Goal: Transaction & Acquisition: Purchase product/service

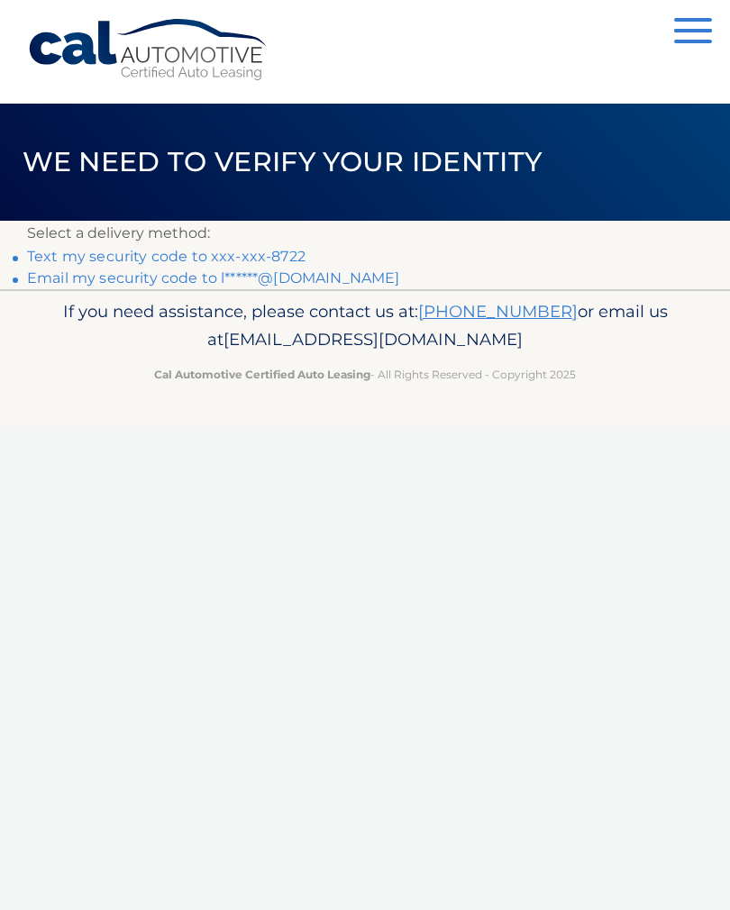
click at [82, 249] on link "Text my security code to xxx-xxx-8722" at bounding box center [166, 256] width 278 height 17
click at [91, 259] on link "Text my security code to xxx-xxx-8722" at bounding box center [166, 256] width 278 height 17
click at [87, 250] on link "Text my security code to xxx-xxx-8722" at bounding box center [166, 256] width 278 height 17
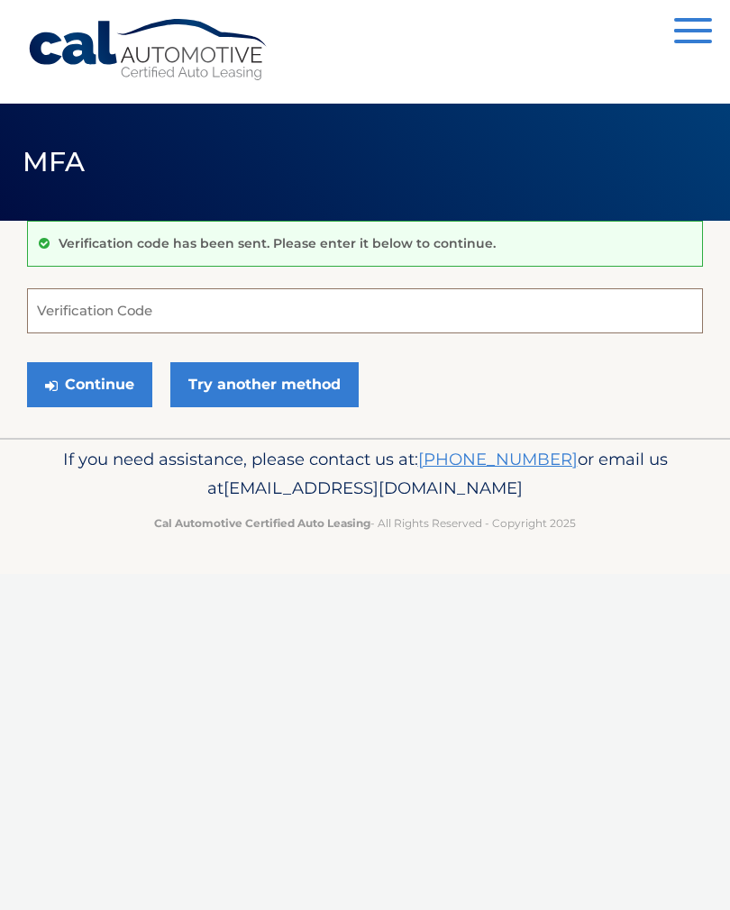
click at [112, 314] on input "Verification Code" at bounding box center [365, 310] width 676 height 45
type input "006276"
click at [111, 389] on button "Continue" at bounding box center [89, 384] width 125 height 45
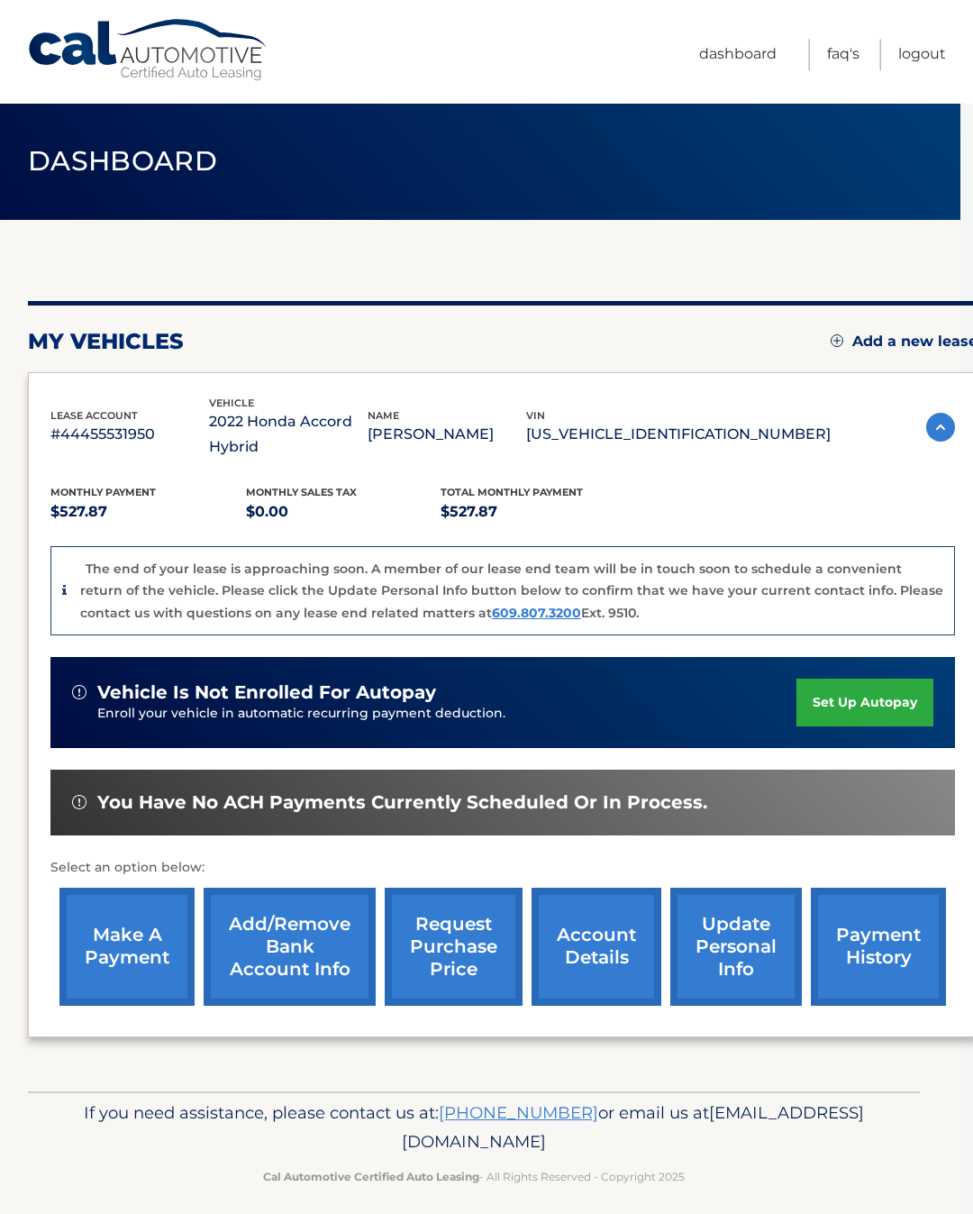
scroll to position [0, 13]
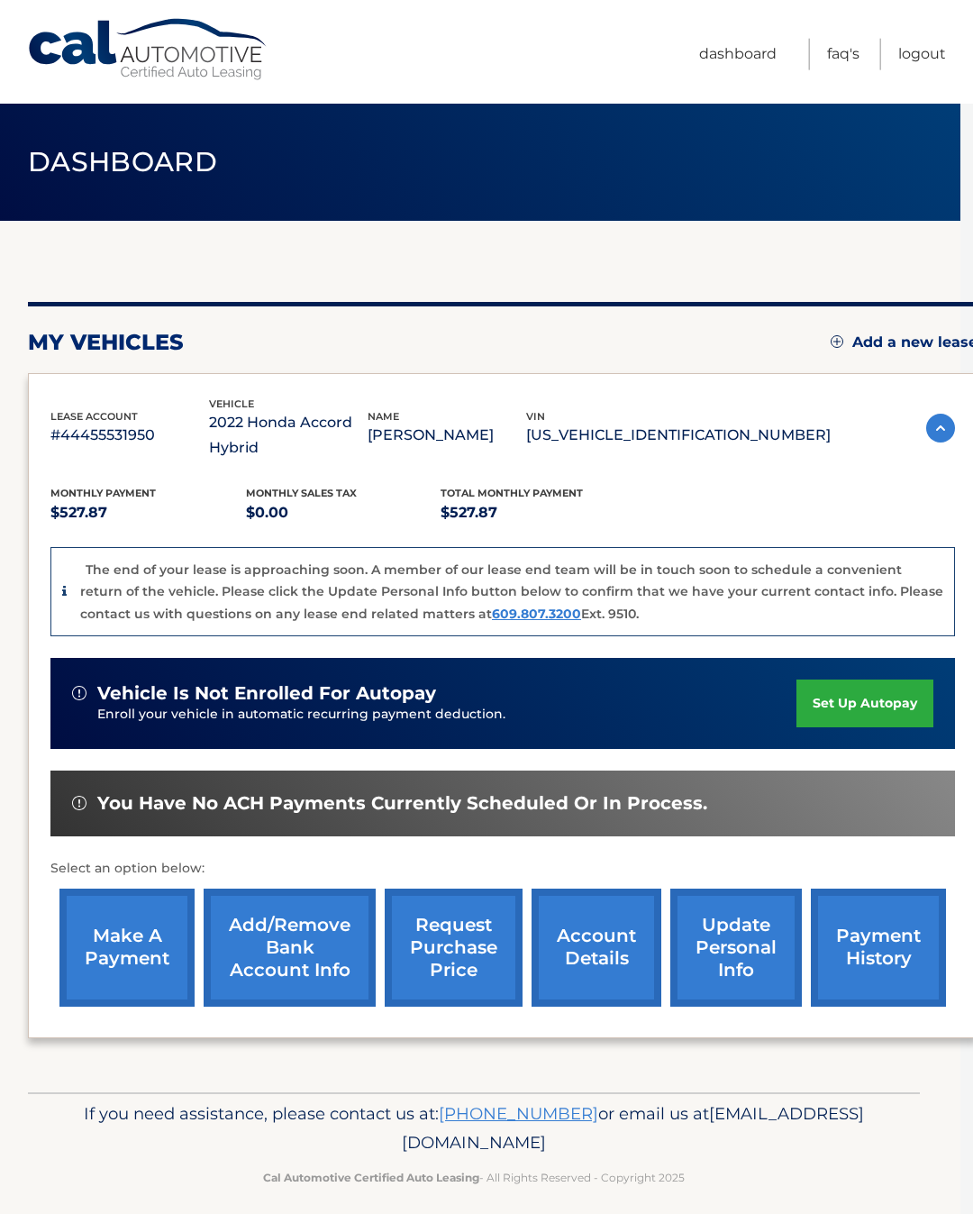
click at [337, 1054] on div "my vehicles Add a new lease lease account #44455531950 vehicle 2022 Honda Accor…" at bounding box center [503, 656] width 950 height 871
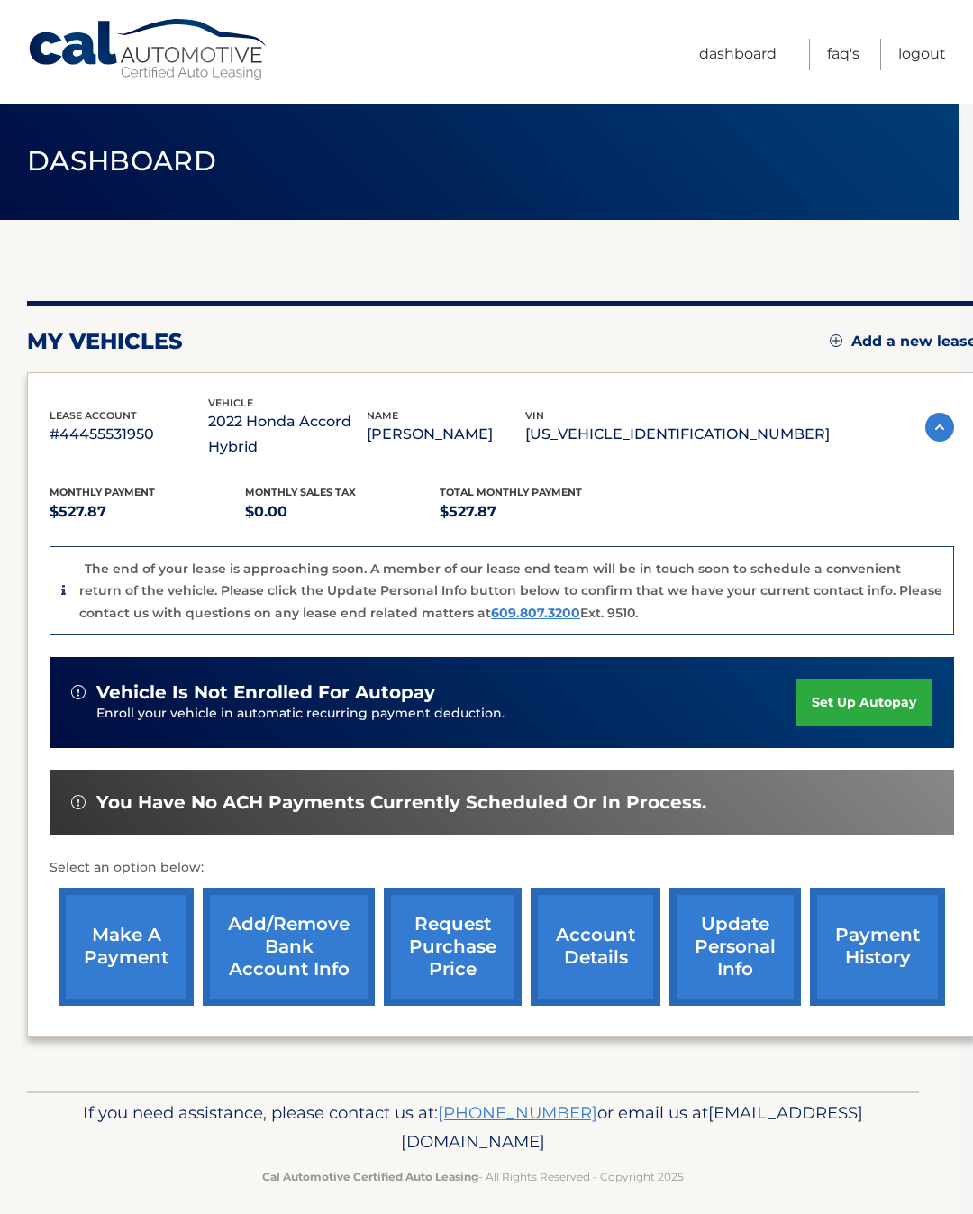
click at [109, 937] on link "make a payment" at bounding box center [126, 947] width 135 height 118
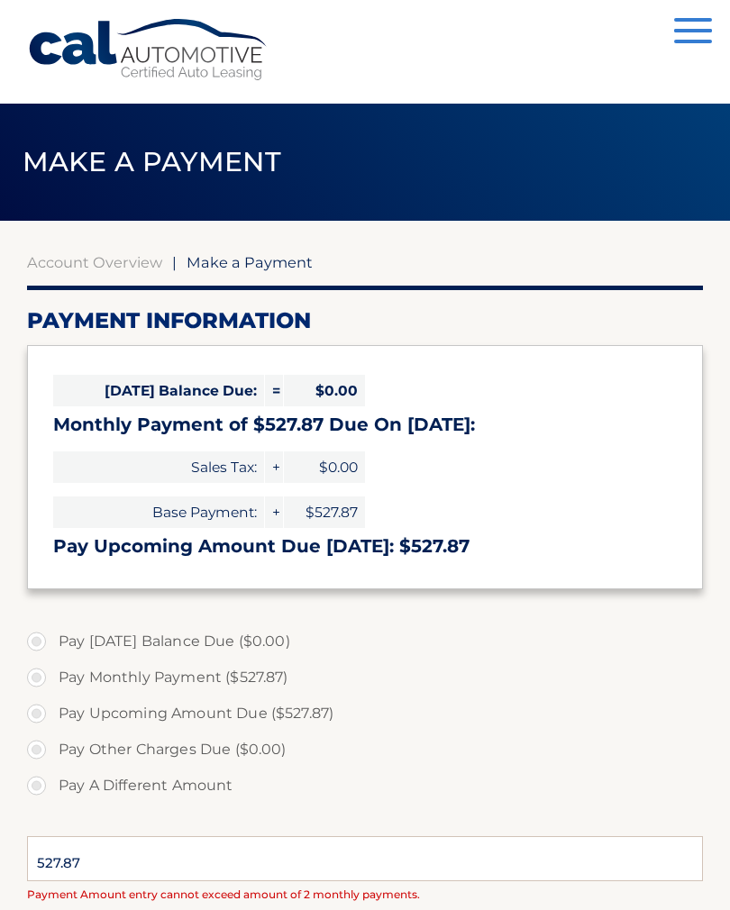
select select "OWFmY2Q4OGMtZjljYy00OWRhLWEwMWItOGYxNTIyOTBhNTE1"
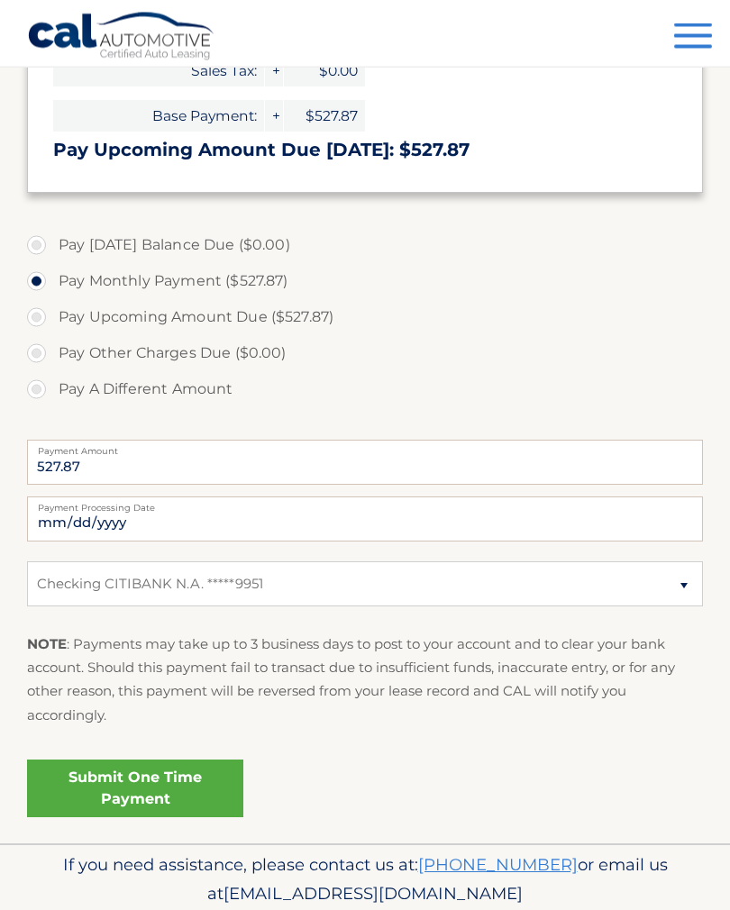
scroll to position [396, 0]
click at [123, 775] on link "Submit One Time Payment" at bounding box center [135, 789] width 216 height 58
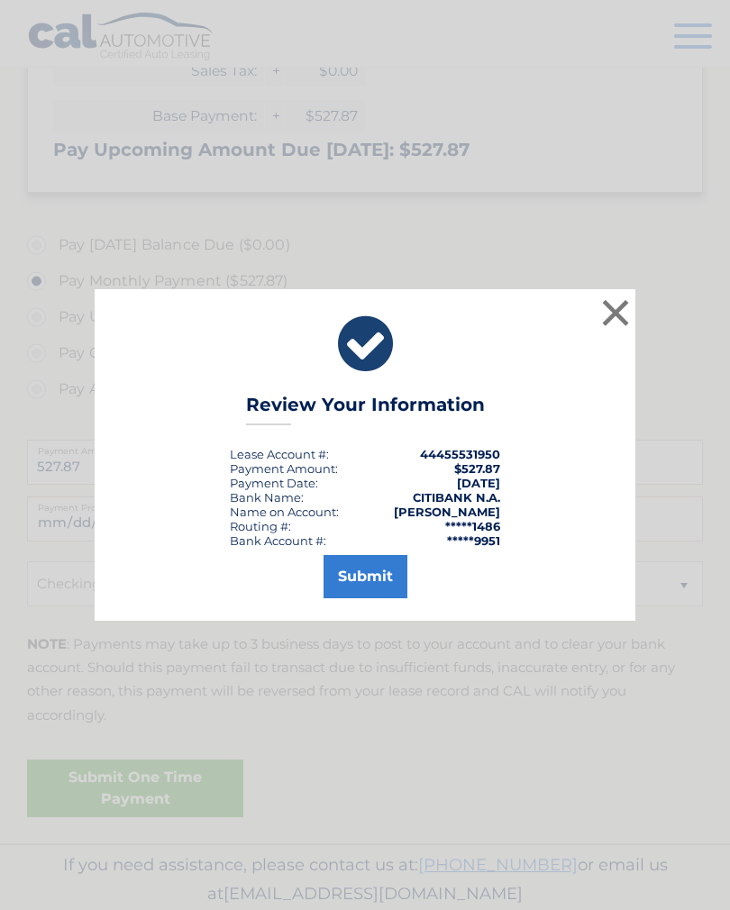
click at [367, 591] on button "Submit" at bounding box center [366, 576] width 84 height 43
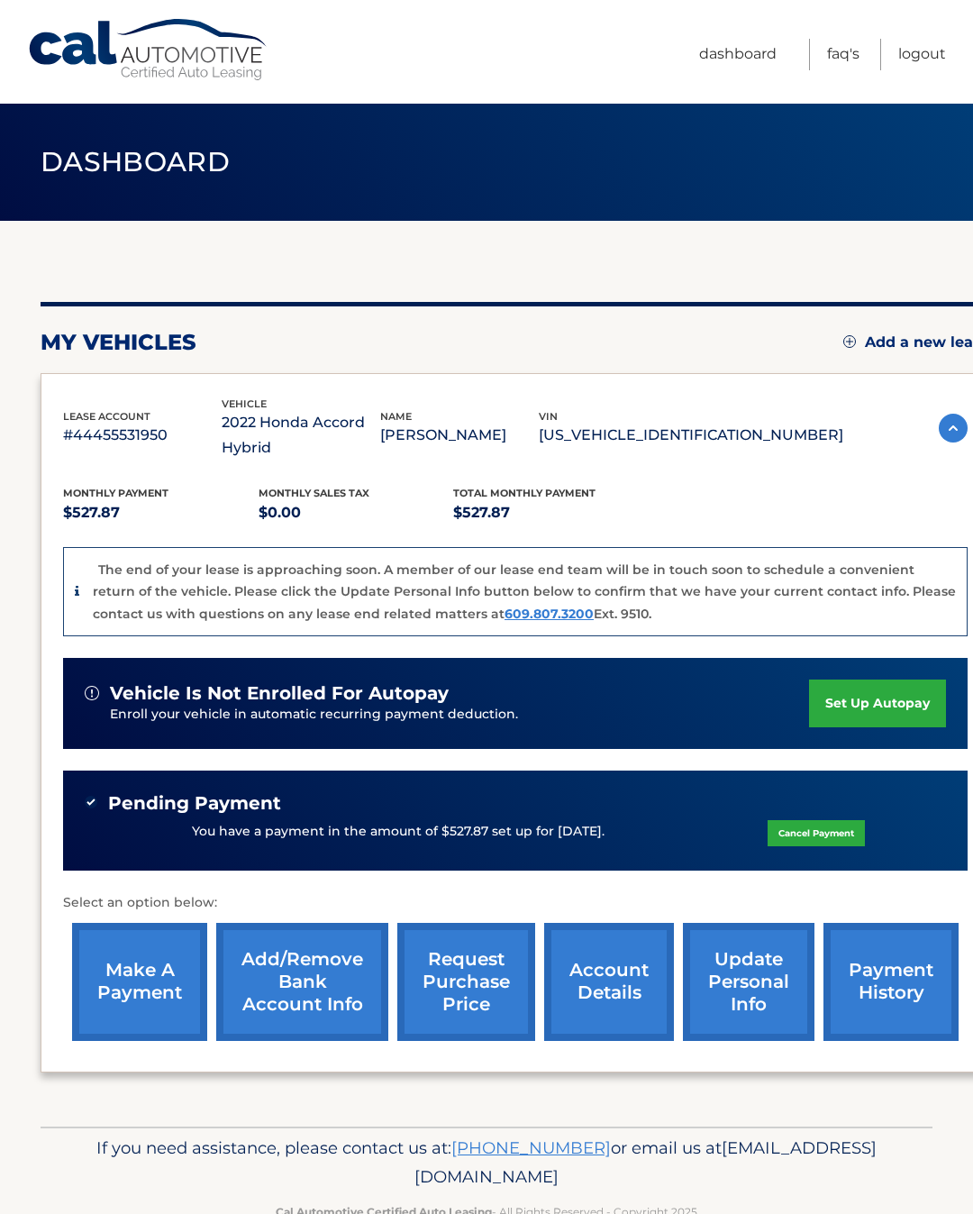
click at [455, 978] on link "request purchase price" at bounding box center [466, 982] width 138 height 118
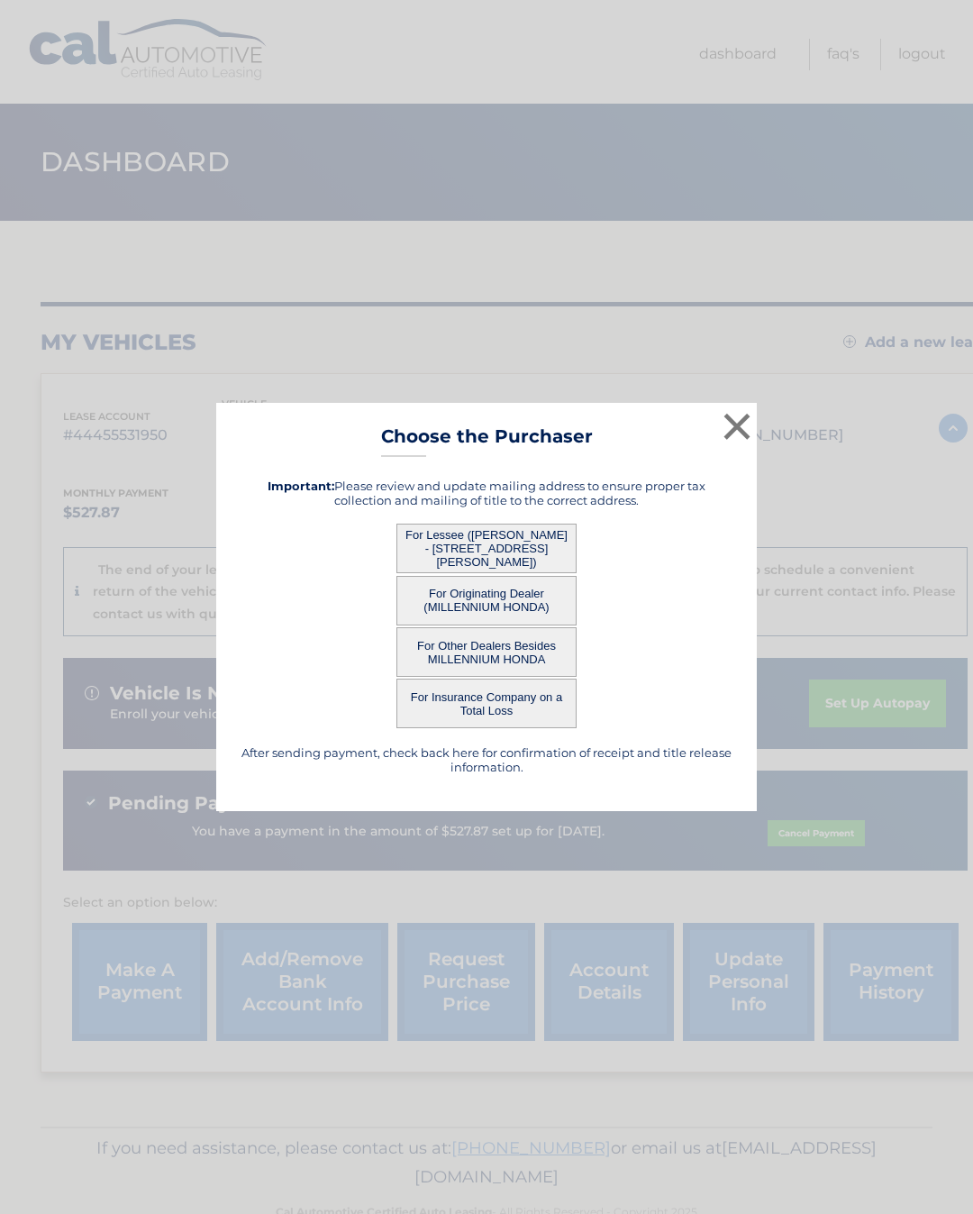
click at [722, 429] on button "×" at bounding box center [737, 426] width 36 height 36
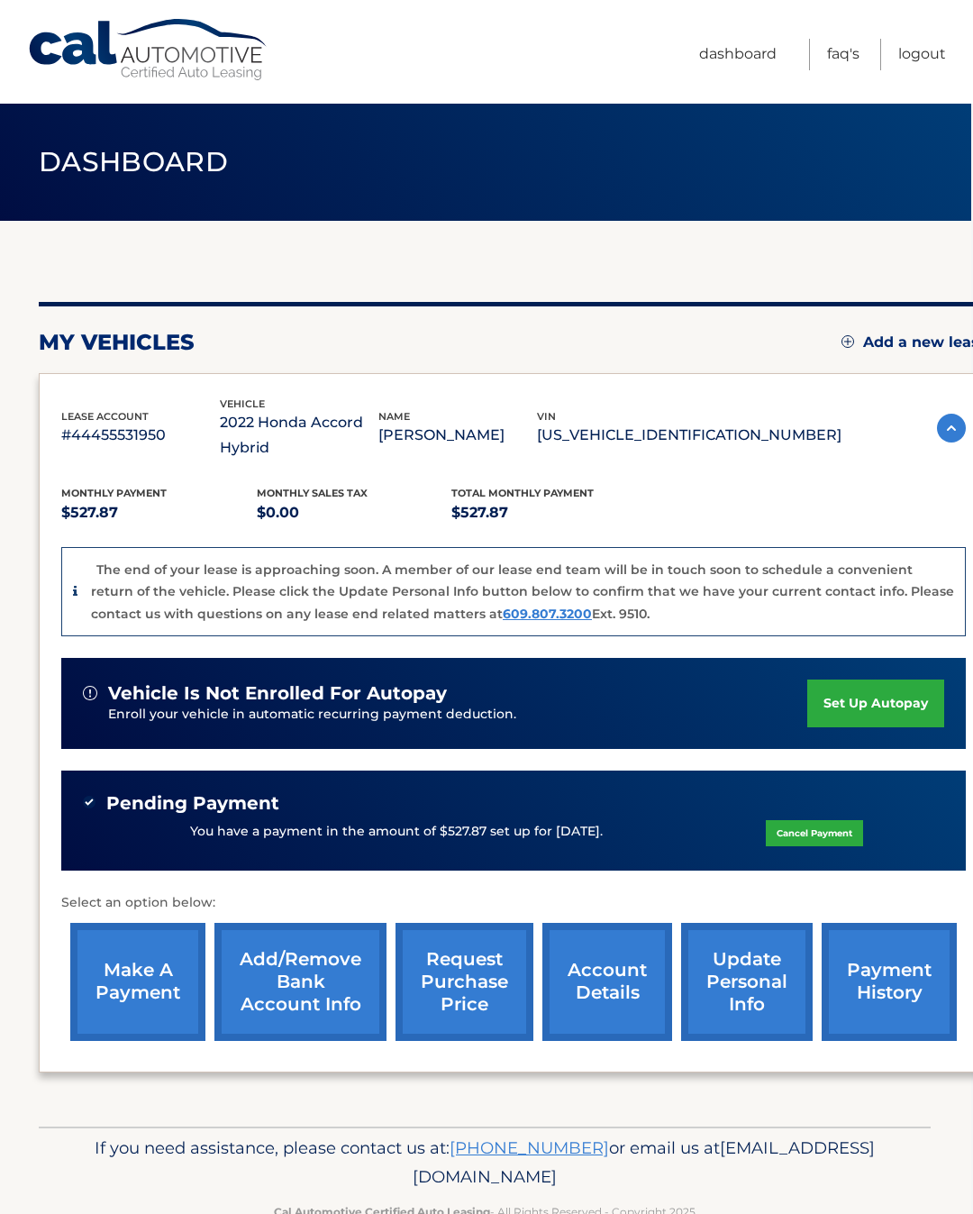
scroll to position [0, 1]
click at [624, 923] on link "account details" at bounding box center [608, 982] width 130 height 118
click at [603, 997] on link "account details" at bounding box center [608, 982] width 130 height 118
click at [615, 959] on link "account details" at bounding box center [608, 982] width 130 height 118
click at [602, 970] on link "account details" at bounding box center [608, 982] width 130 height 118
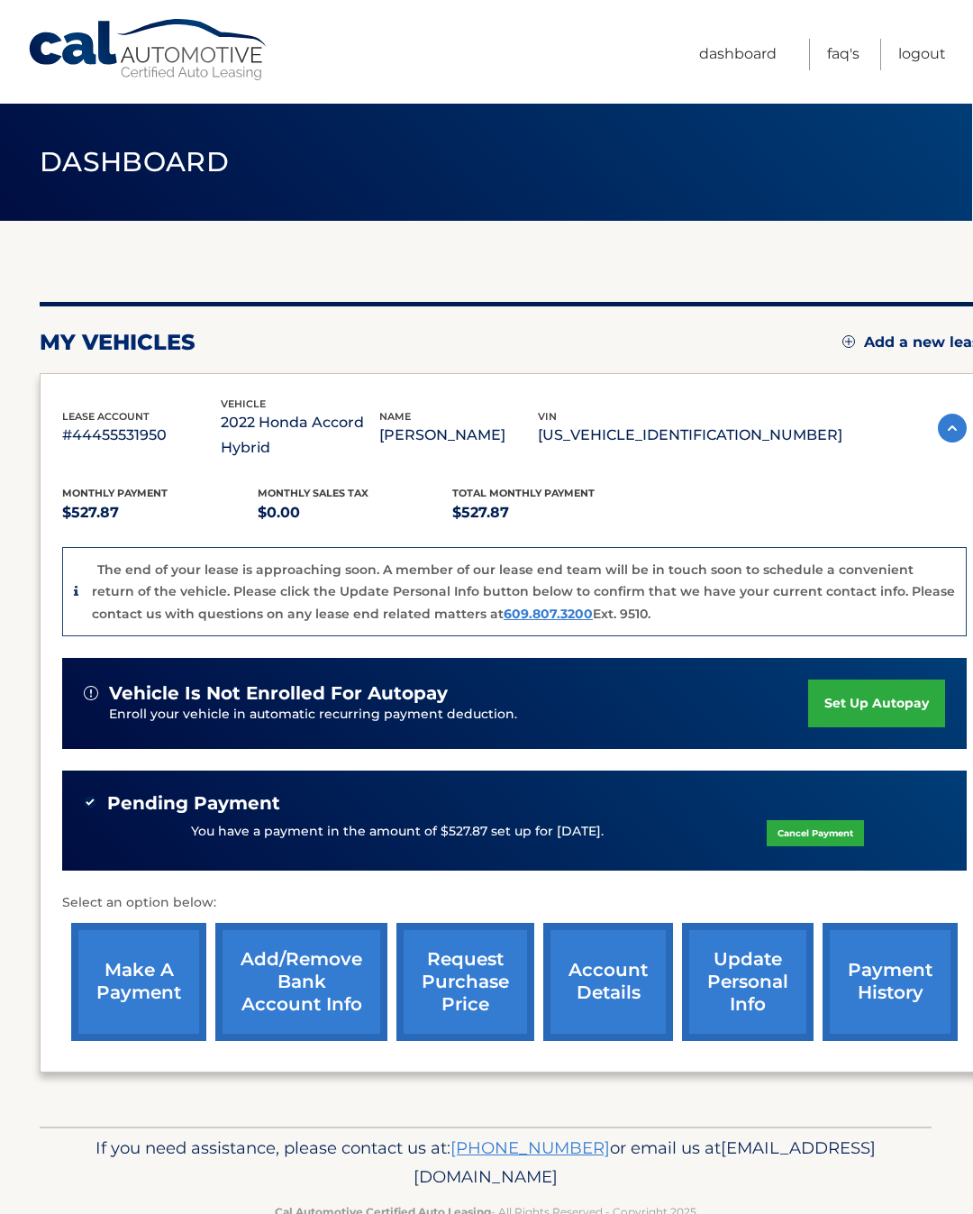
click at [616, 965] on link "account details" at bounding box center [608, 982] width 130 height 118
click at [634, 983] on link "account details" at bounding box center [608, 982] width 130 height 118
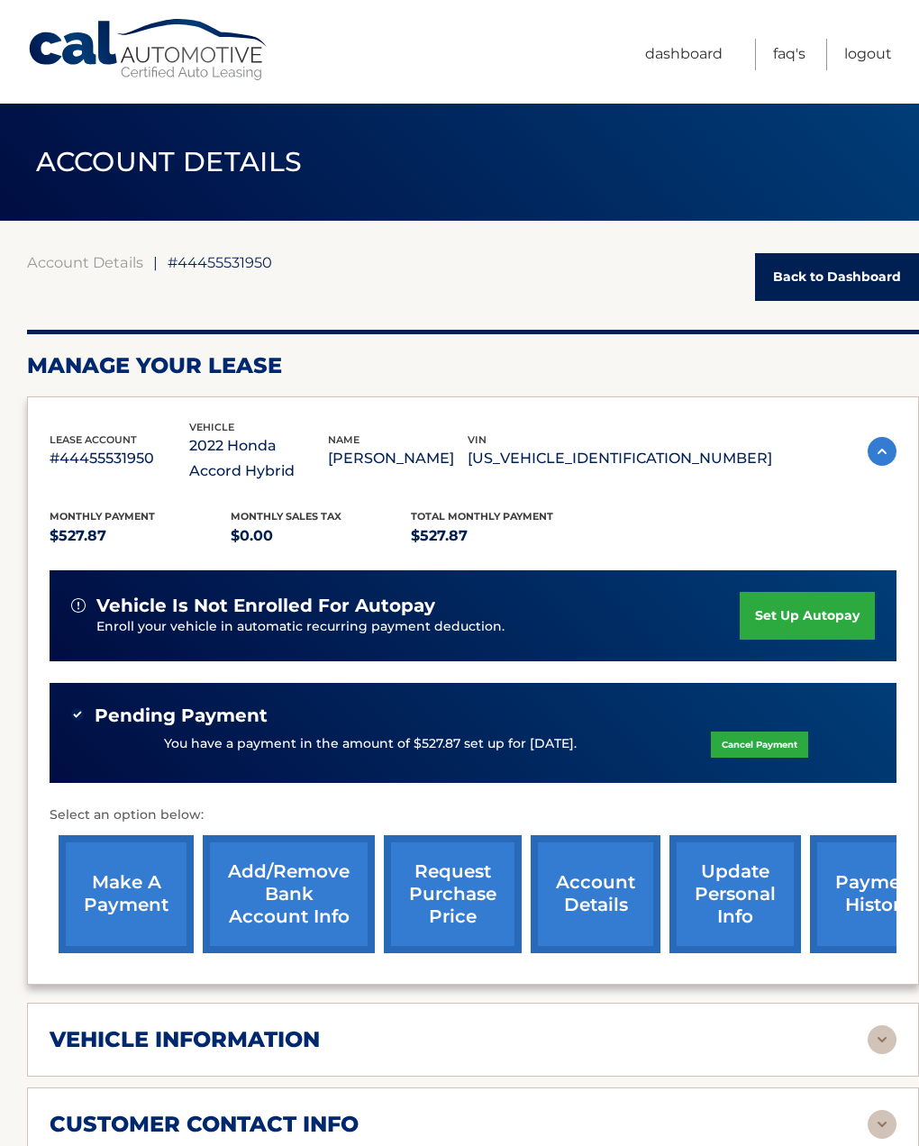
click at [1, 994] on section "Account Details | #44455531950 Back to Dashboard Manage Your Lease lease accoun…" at bounding box center [459, 1056] width 919 height 1670
click at [580, 900] on link "account details" at bounding box center [596, 894] width 130 height 118
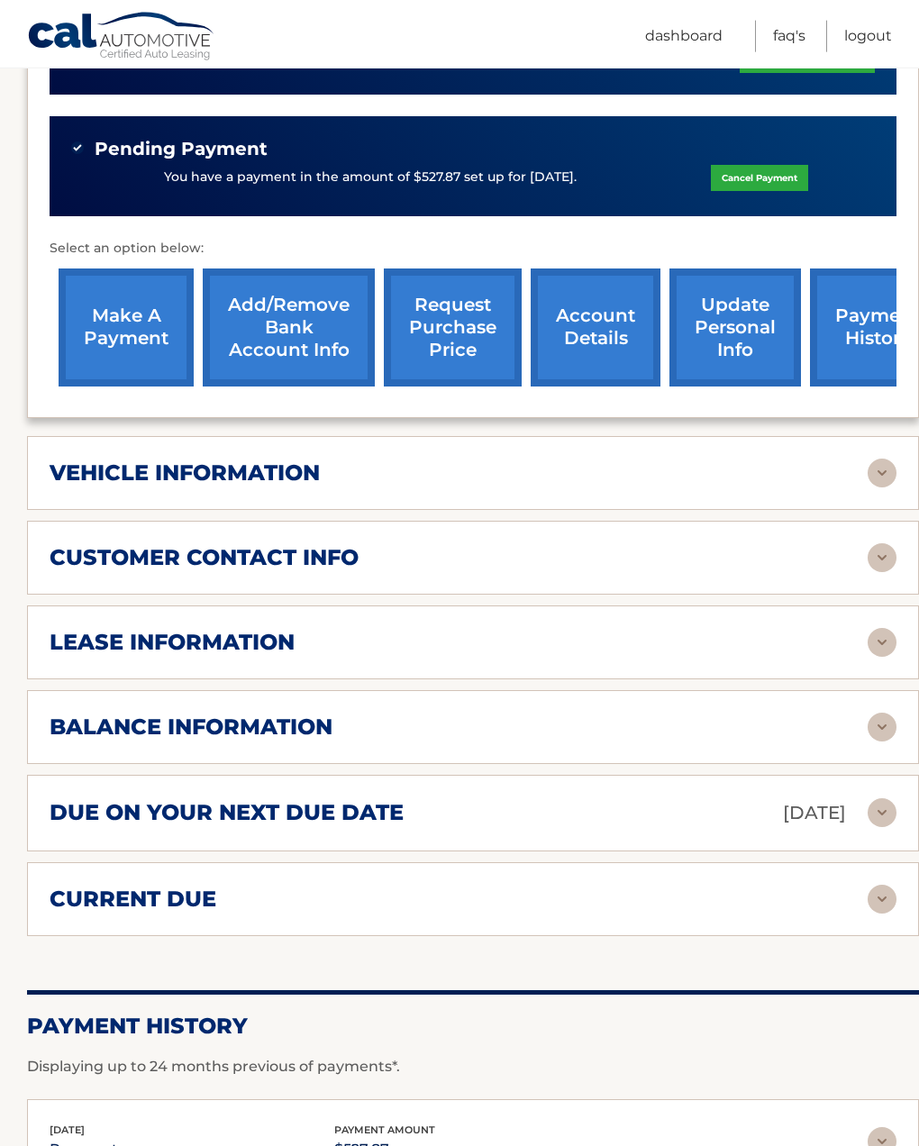
scroll to position [568, 0]
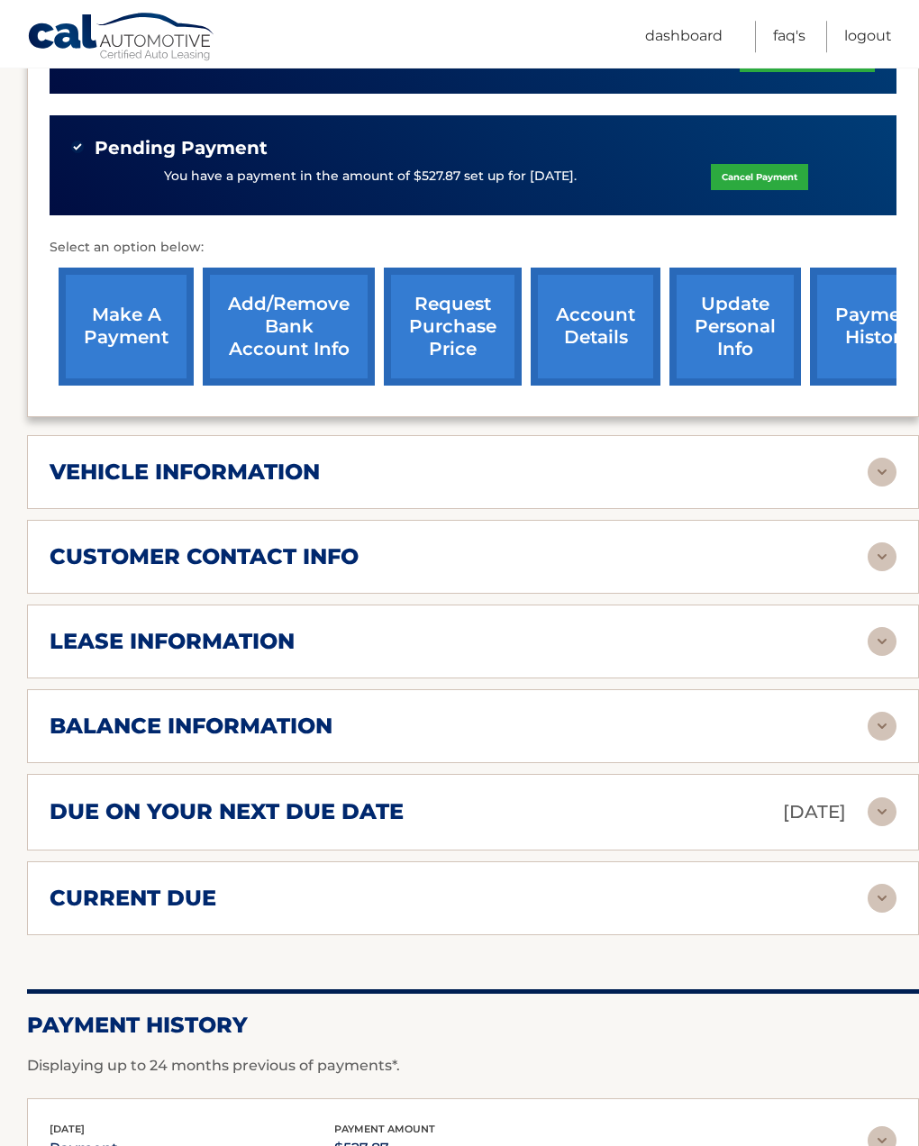
click at [106, 639] on h2 "lease information" at bounding box center [172, 641] width 245 height 27
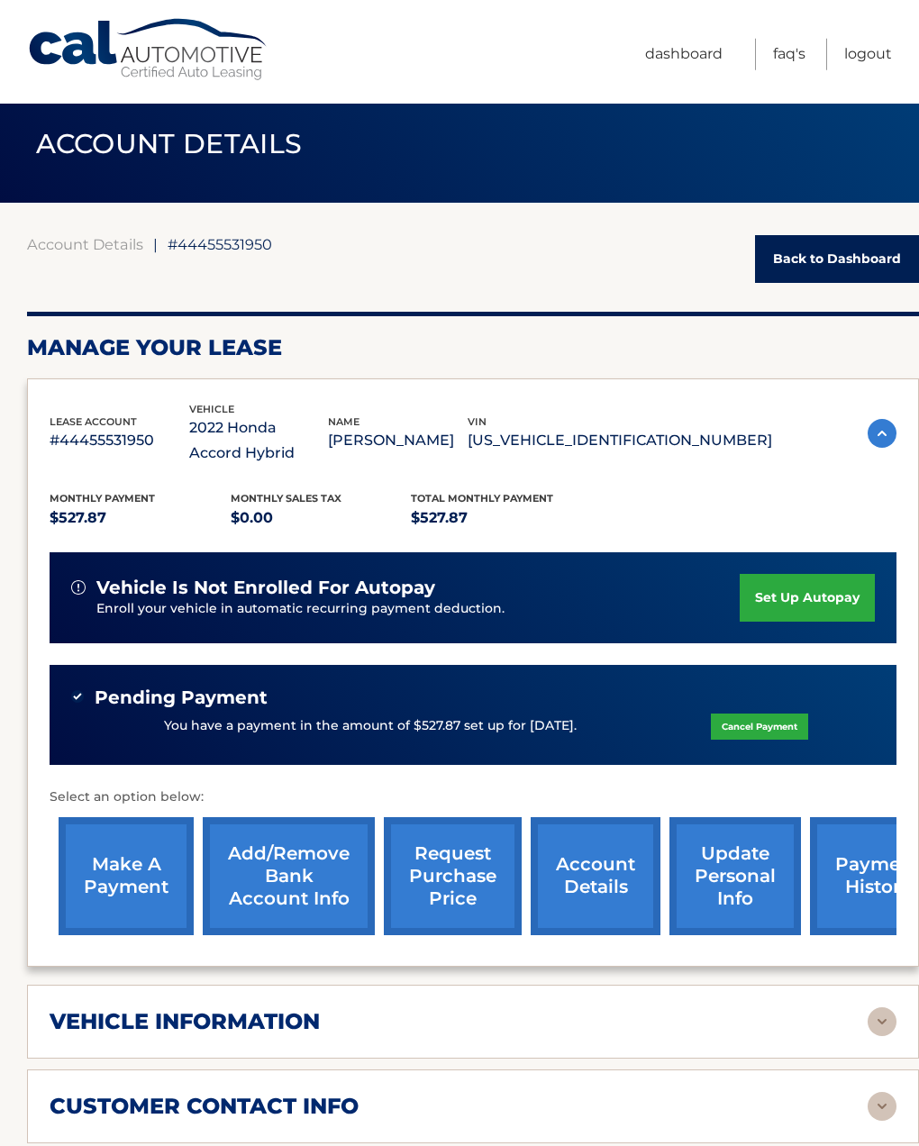
scroll to position [0, 0]
